Goal: Transaction & Acquisition: Purchase product/service

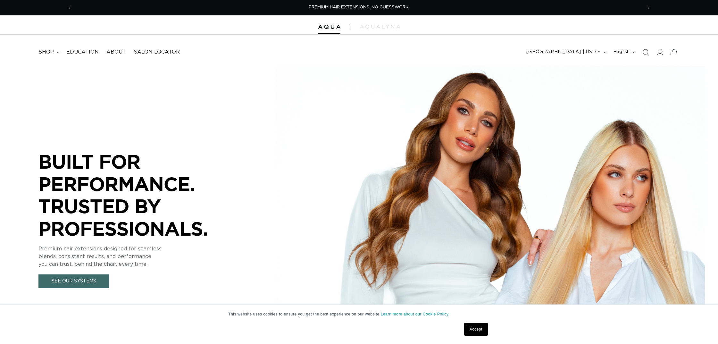
click at [659, 50] on icon at bounding box center [659, 52] width 7 height 7
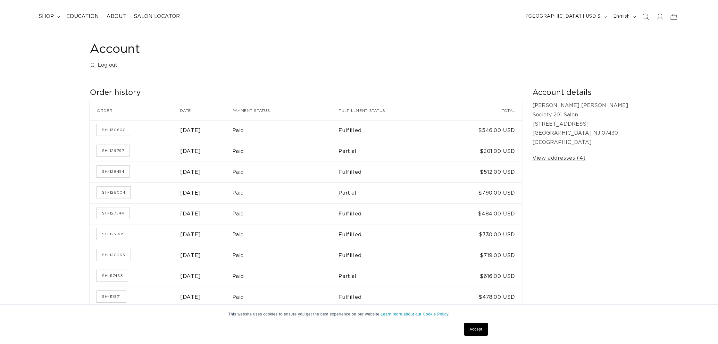
scroll to position [0, 570]
click at [111, 190] on link "SH-128004" at bounding box center [114, 192] width 34 height 12
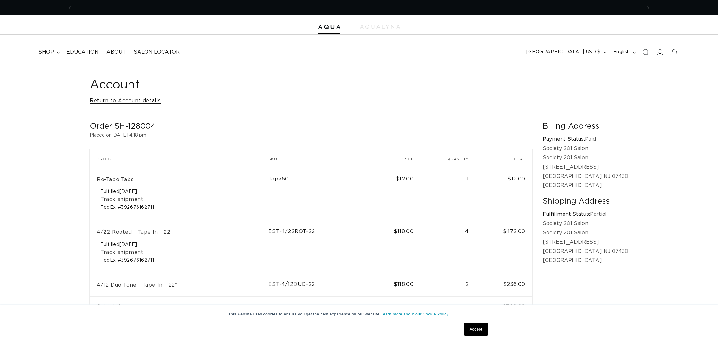
scroll to position [0, 1139]
click at [149, 99] on link "Return to Account details" at bounding box center [125, 100] width 71 height 9
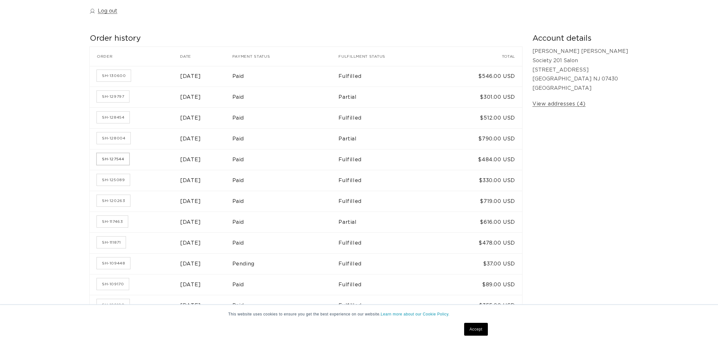
scroll to position [0, 570]
click at [104, 156] on link "SH-127544" at bounding box center [113, 159] width 32 height 12
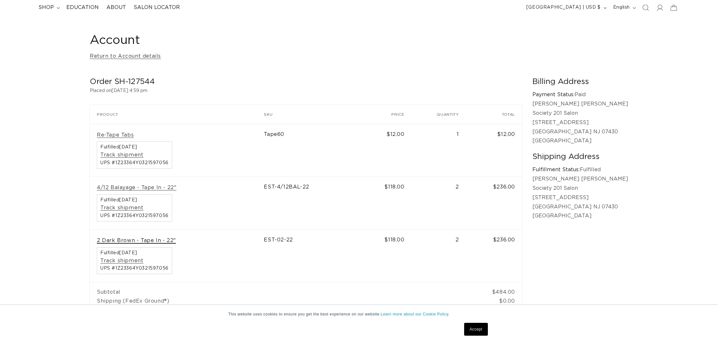
scroll to position [0, 1139]
click at [117, 237] on link "2 Dark Brown - Tape In - 22"" at bounding box center [136, 240] width 79 height 7
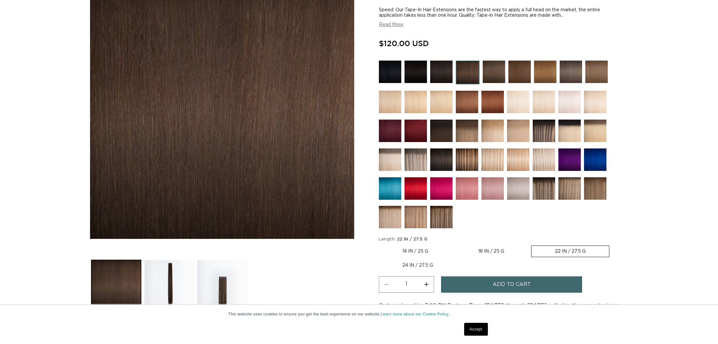
scroll to position [0, 1139]
click at [427, 283] on button "Increase quantity for 2 Dark Brown - Tape In" at bounding box center [426, 284] width 14 height 16
type input "2"
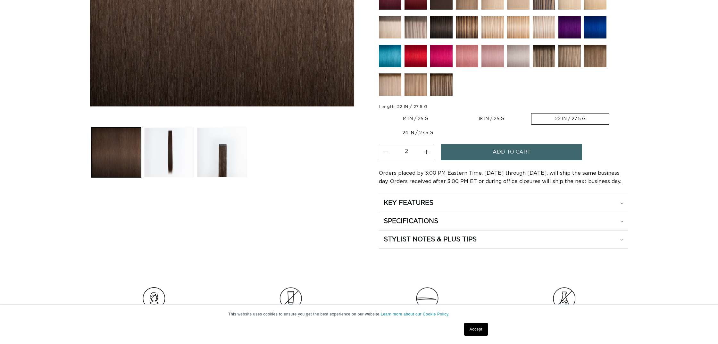
scroll to position [0, 570]
click at [494, 153] on span "Add to cart" at bounding box center [512, 152] width 38 height 16
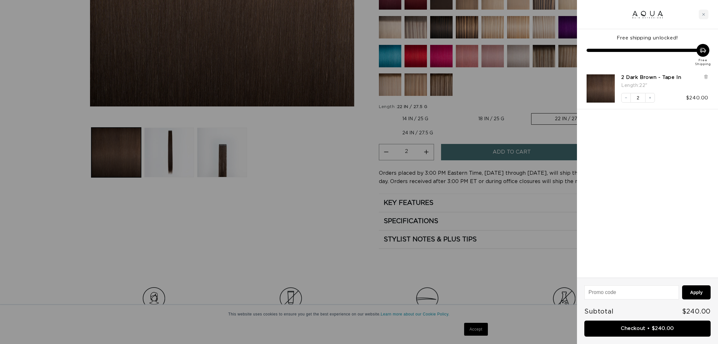
scroll to position [0, 1139]
click at [703, 13] on icon "Close cart" at bounding box center [703, 14] width 3 height 3
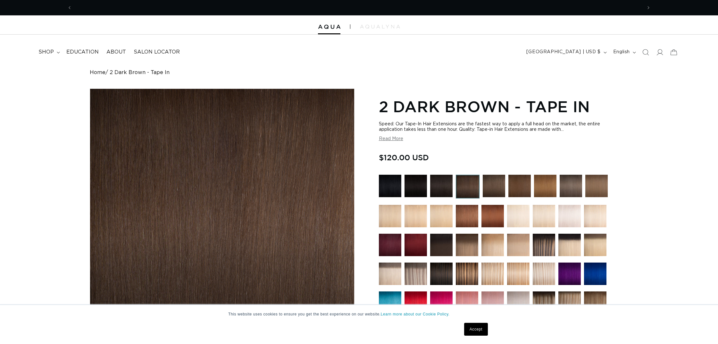
scroll to position [0, 0]
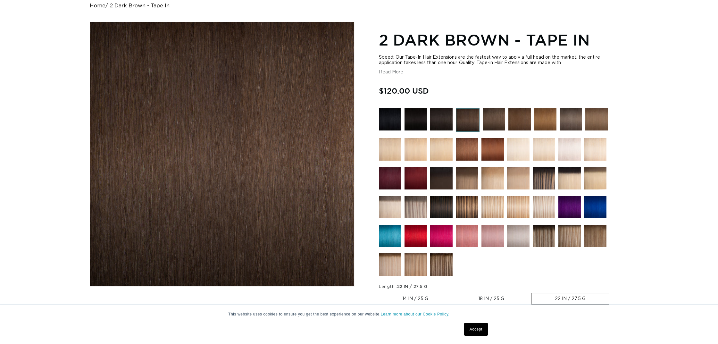
click at [397, 121] on img at bounding box center [390, 119] width 22 height 22
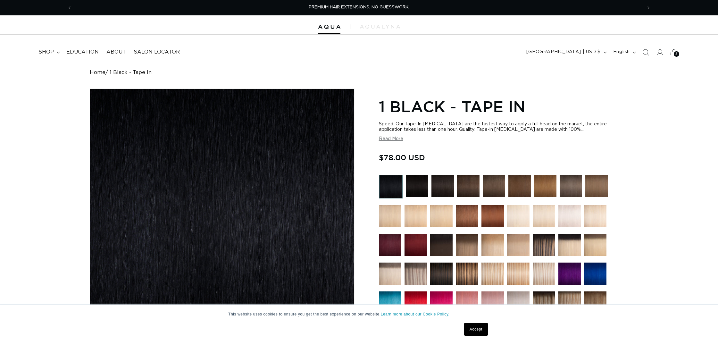
click at [421, 189] on img at bounding box center [417, 186] width 22 height 22
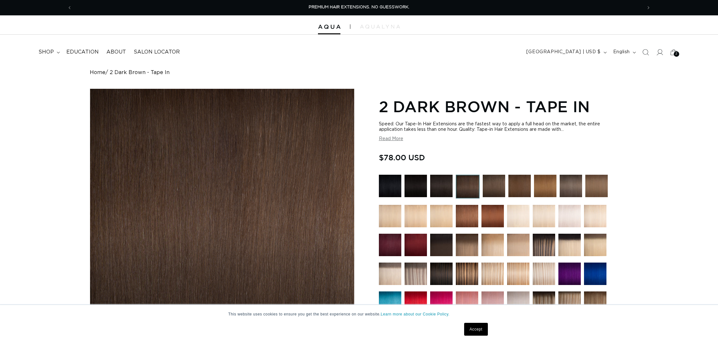
click at [490, 187] on img at bounding box center [494, 186] width 22 height 22
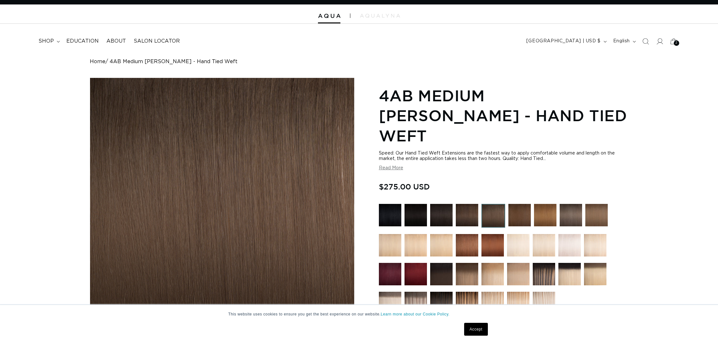
scroll to position [11, 0]
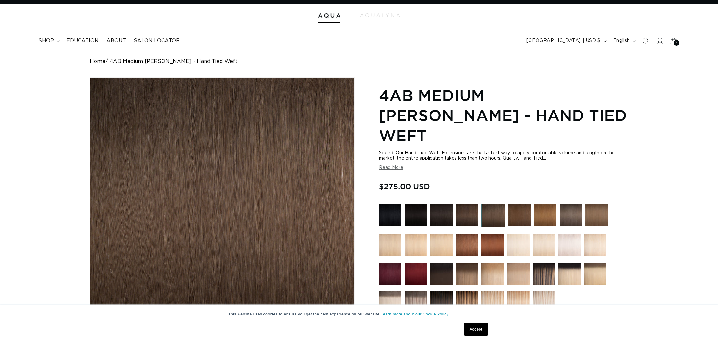
click at [501, 203] on img at bounding box center [493, 215] width 24 height 24
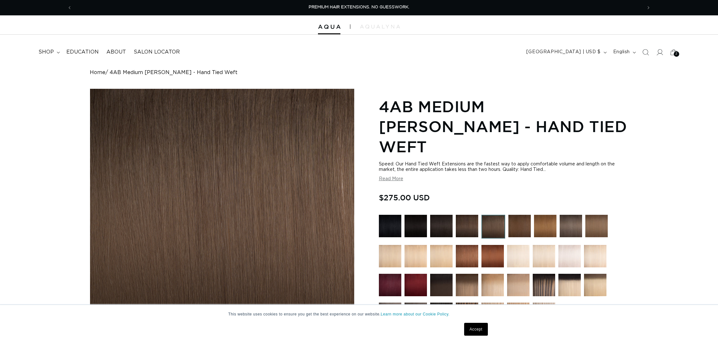
click at [520, 215] on img at bounding box center [519, 226] width 22 height 22
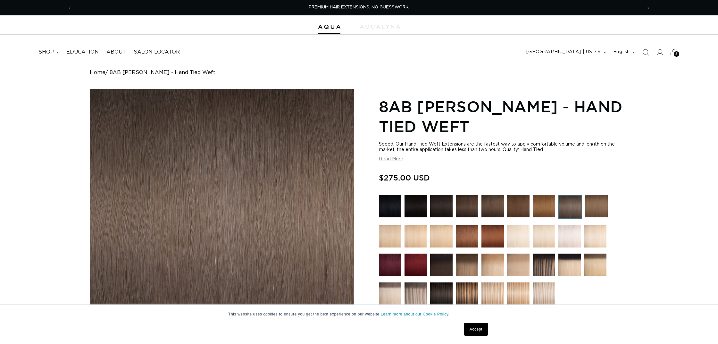
click at [443, 266] on img at bounding box center [441, 264] width 22 height 22
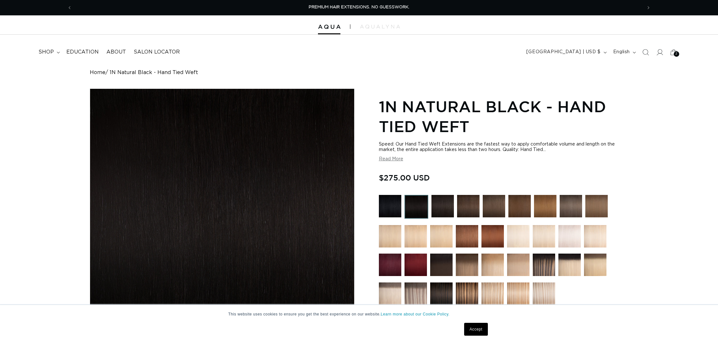
click at [672, 50] on icon at bounding box center [674, 52] width 14 height 14
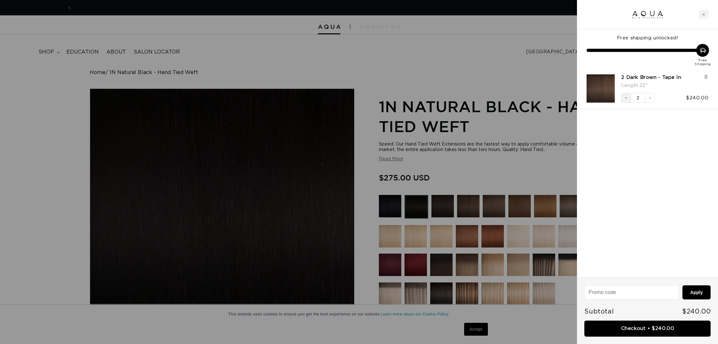
scroll to position [0, 570]
click at [626, 97] on icon "Decrease quantity" at bounding box center [626, 98] width 4 height 4
